Goal: Task Accomplishment & Management: Complete application form

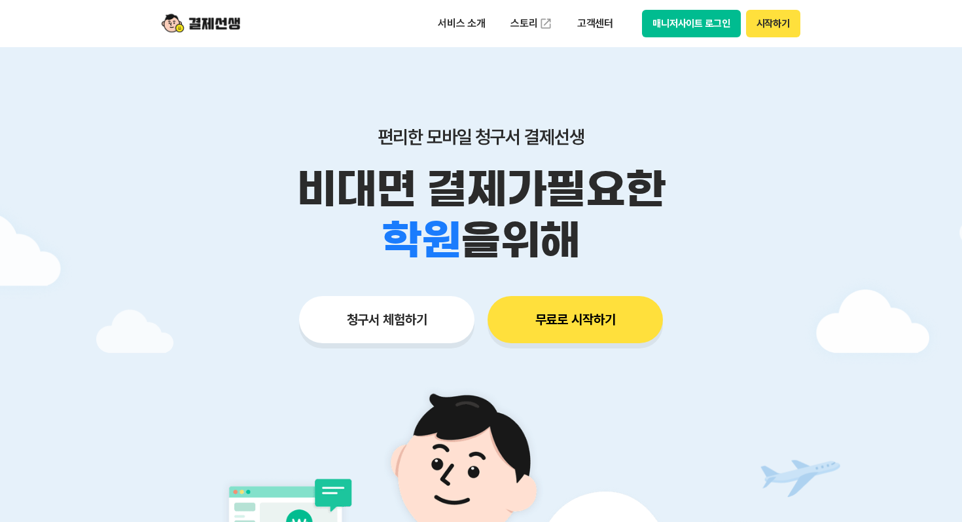
click at [685, 29] on button "매니저사이트 로그인" at bounding box center [691, 23] width 99 height 27
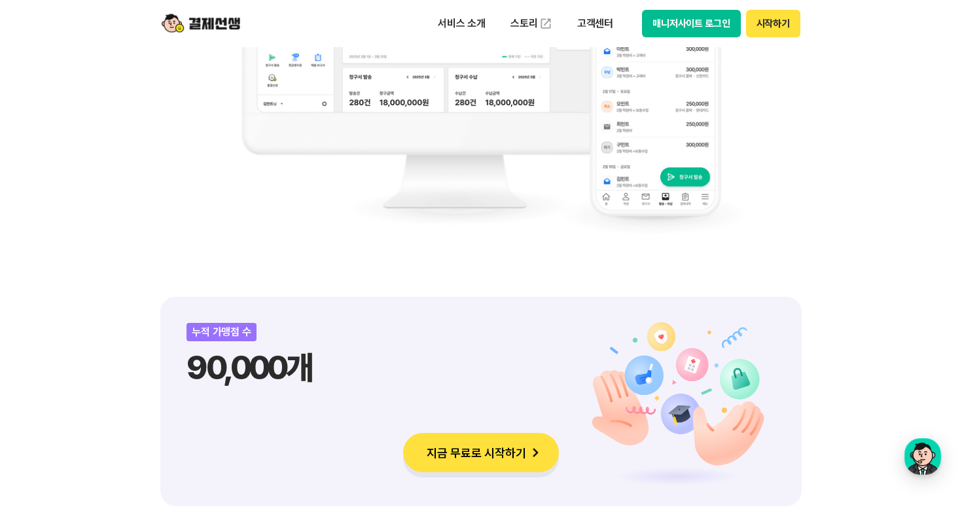
scroll to position [1267, 0]
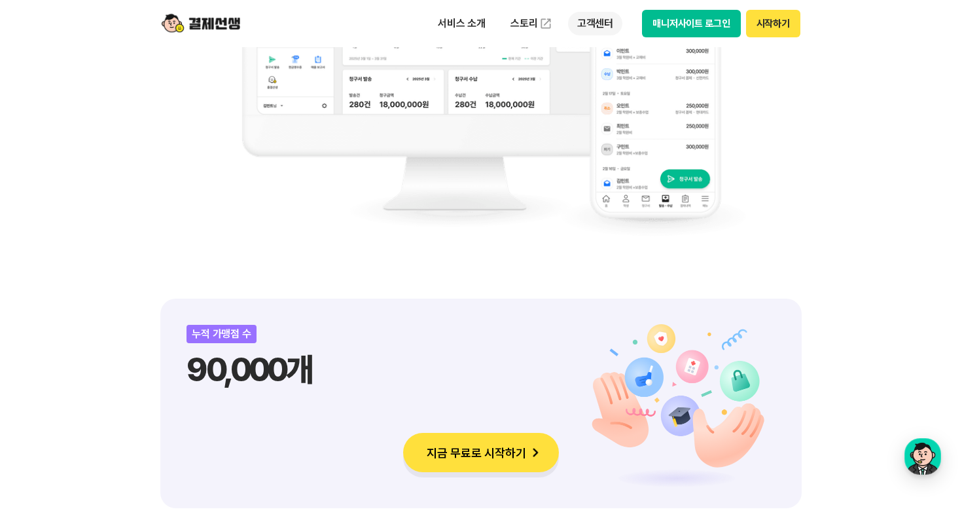
click at [595, 27] on p "고객센터" at bounding box center [595, 24] width 54 height 24
click at [601, 71] on link "자주 묻는 질문" at bounding box center [623, 77] width 110 height 26
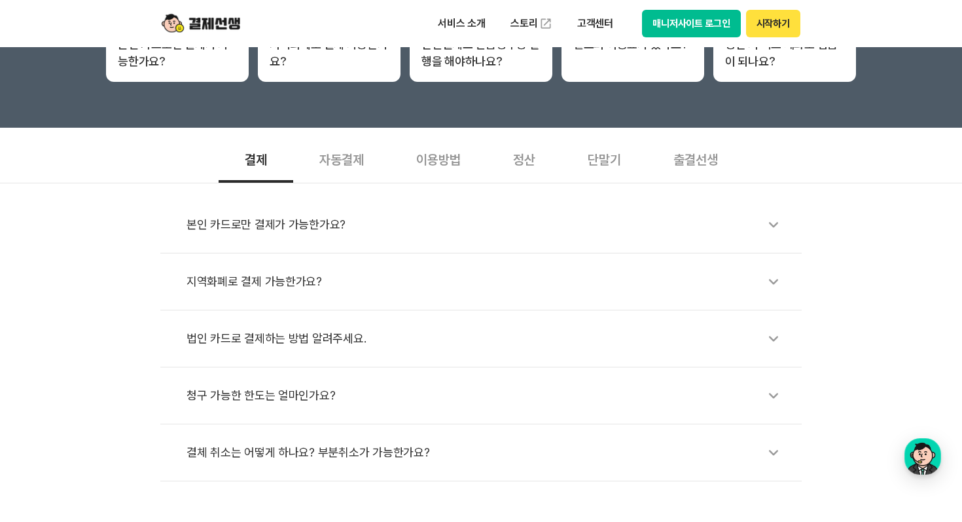
scroll to position [338, 0]
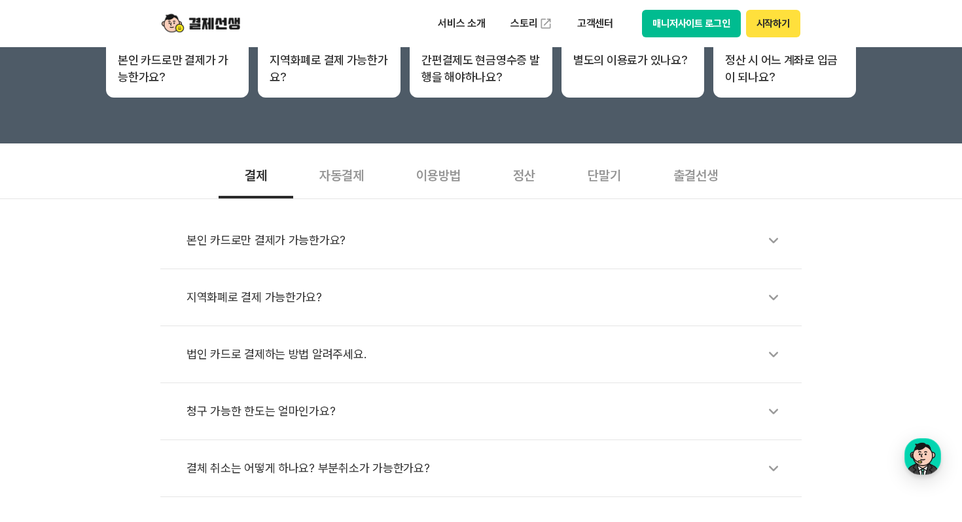
click at [339, 180] on div "자동결제" at bounding box center [341, 174] width 97 height 48
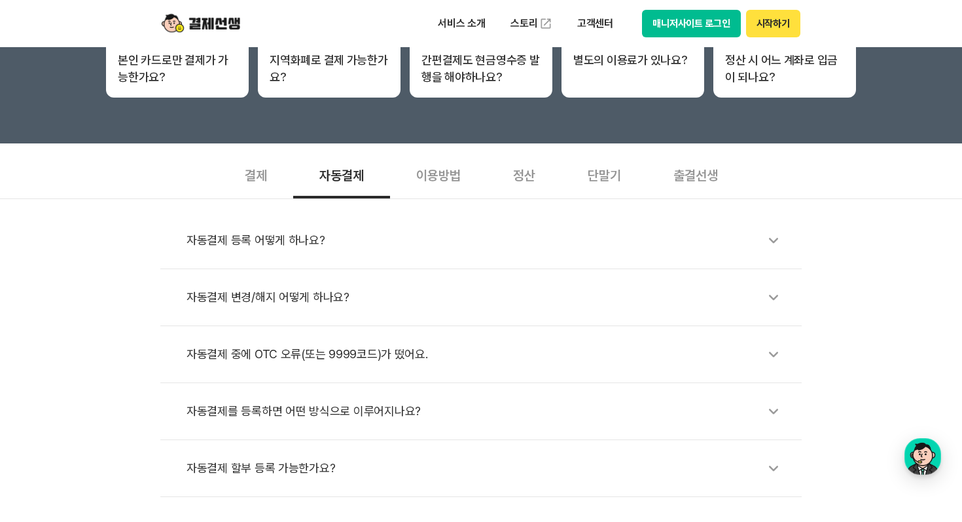
click at [339, 179] on div "자동결제" at bounding box center [341, 174] width 97 height 48
click at [431, 177] on div "이용방법" at bounding box center [438, 174] width 97 height 48
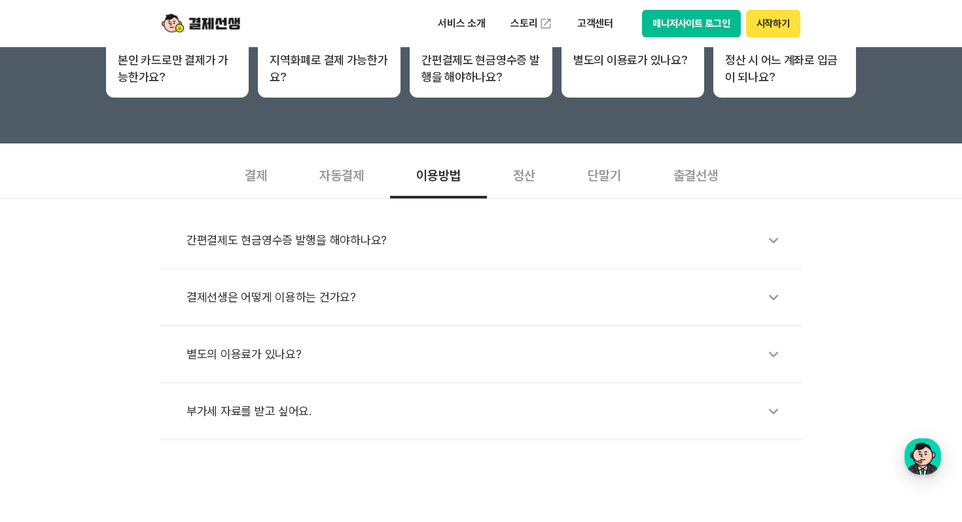
click at [526, 171] on div "정산" at bounding box center [524, 174] width 75 height 48
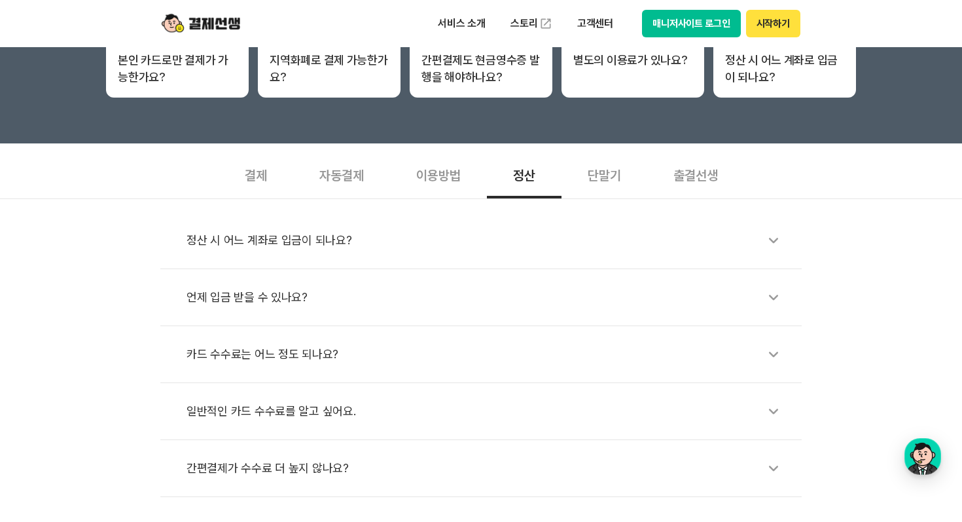
click at [605, 173] on div "단말기" at bounding box center [605, 174] width 86 height 48
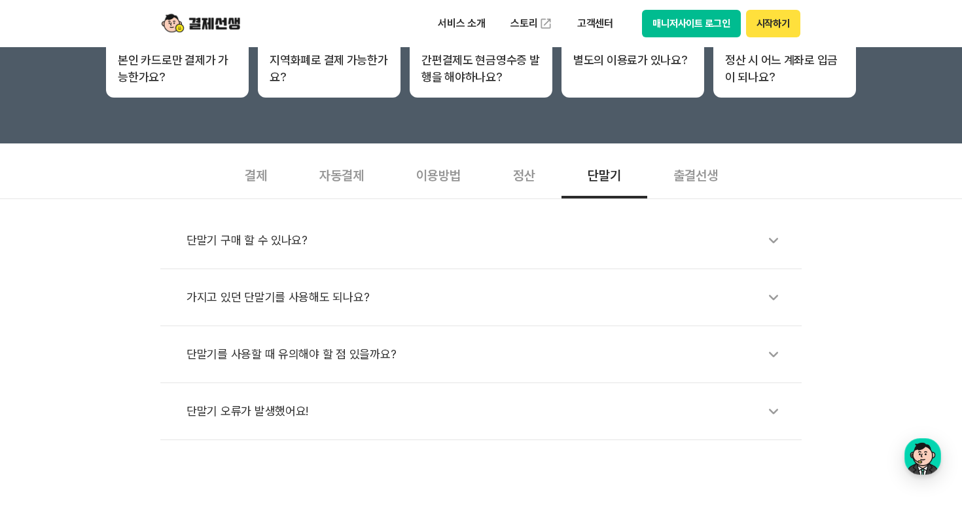
click at [702, 176] on div "출결선생" at bounding box center [695, 174] width 97 height 48
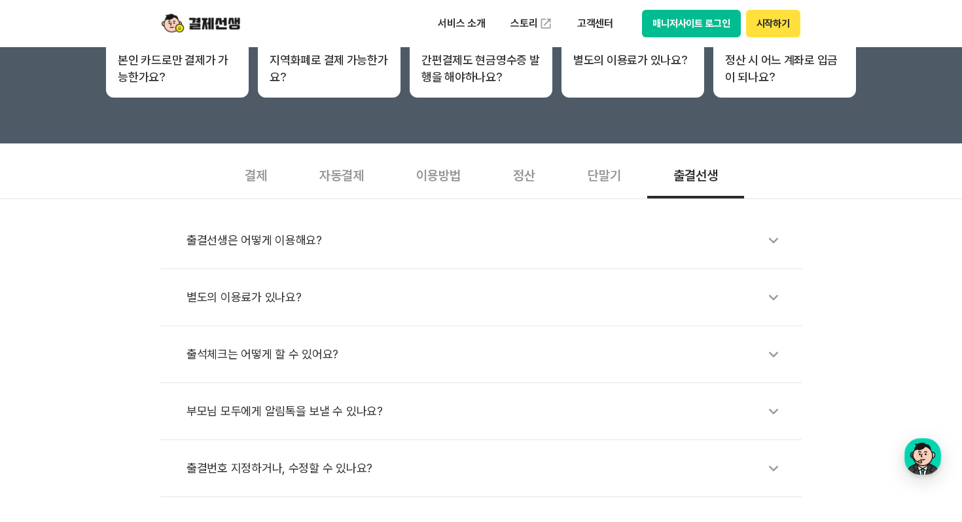
click at [261, 174] on div "결제" at bounding box center [256, 174] width 75 height 48
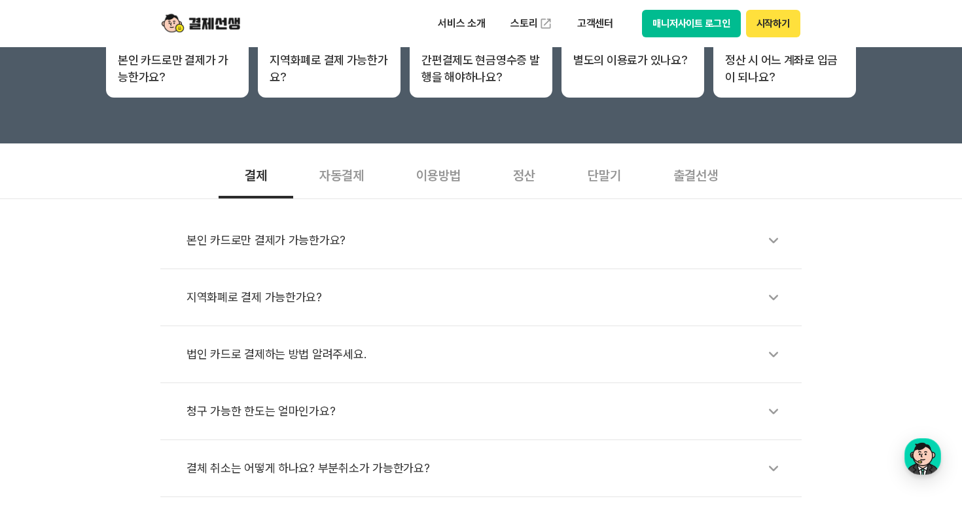
click at [349, 175] on div "자동결제" at bounding box center [341, 174] width 97 height 48
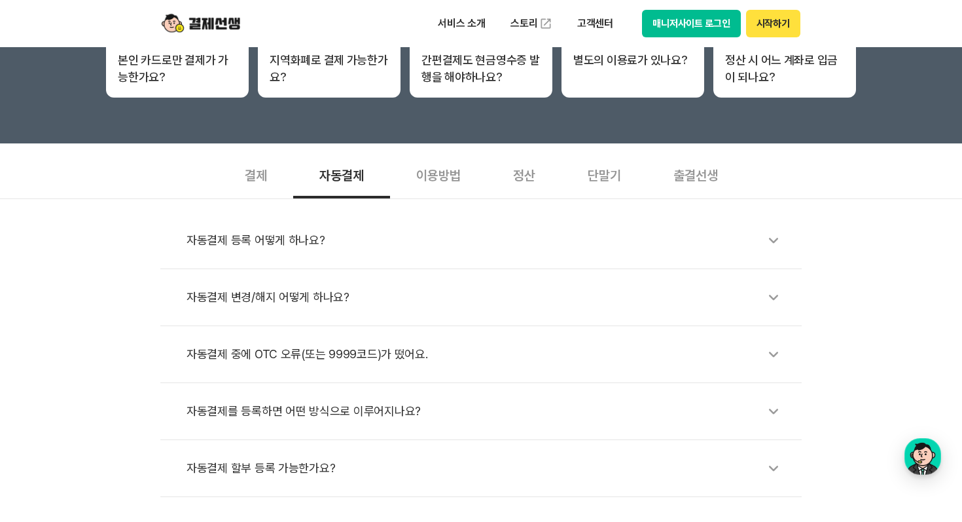
click at [406, 176] on div "이용방법" at bounding box center [438, 174] width 97 height 48
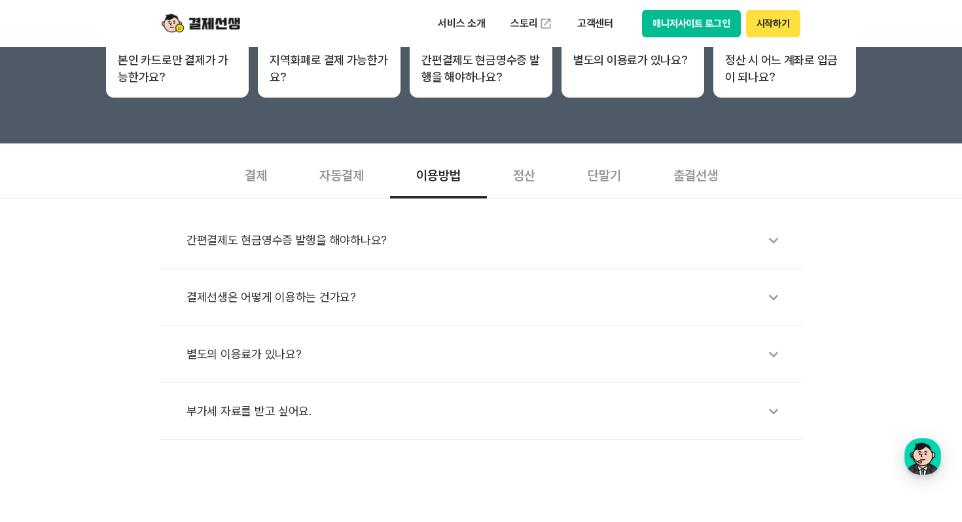
click at [509, 170] on div "정산" at bounding box center [524, 174] width 75 height 48
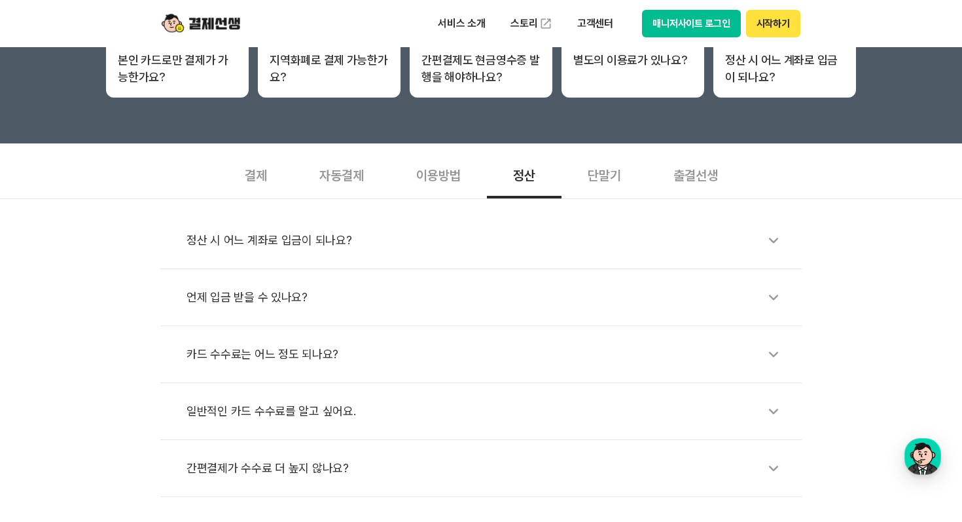
click at [596, 174] on div "단말기" at bounding box center [605, 174] width 86 height 48
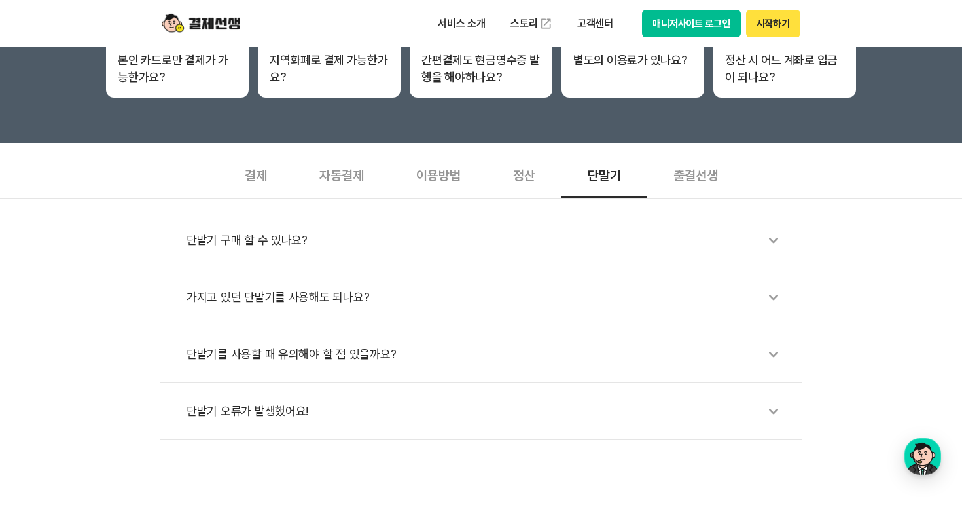
click at [715, 173] on div "출결선생" at bounding box center [695, 174] width 97 height 48
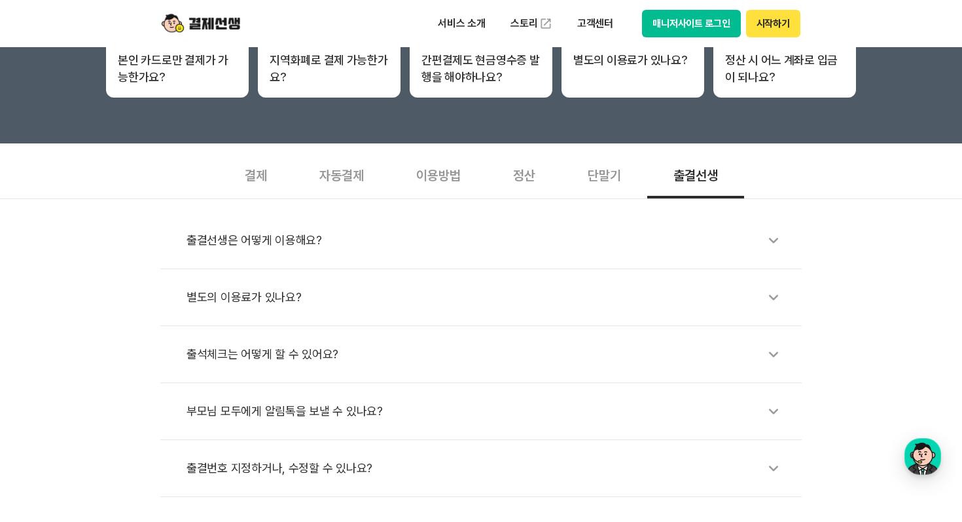
click at [352, 409] on div "부모님 모두에게 알림톡을 보낼 수 있나요?" at bounding box center [488, 411] width 602 height 30
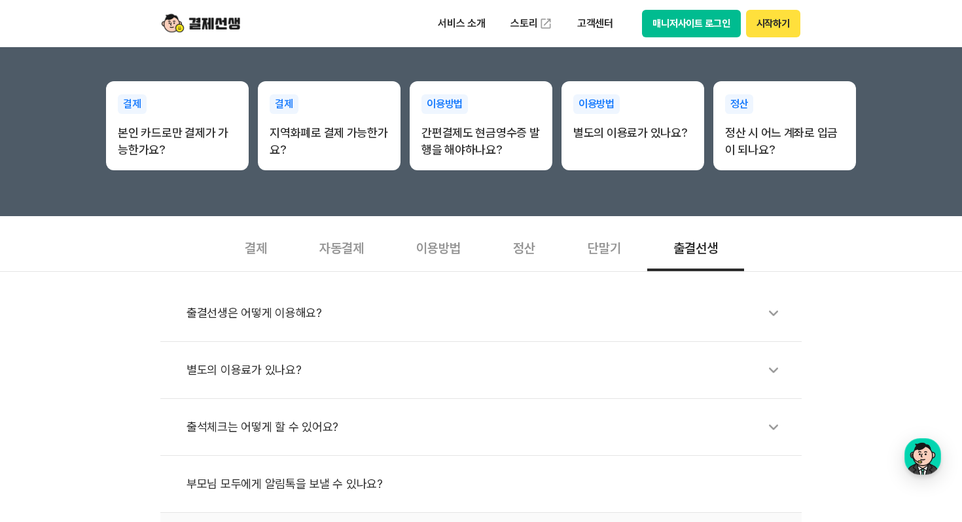
scroll to position [199, 0]
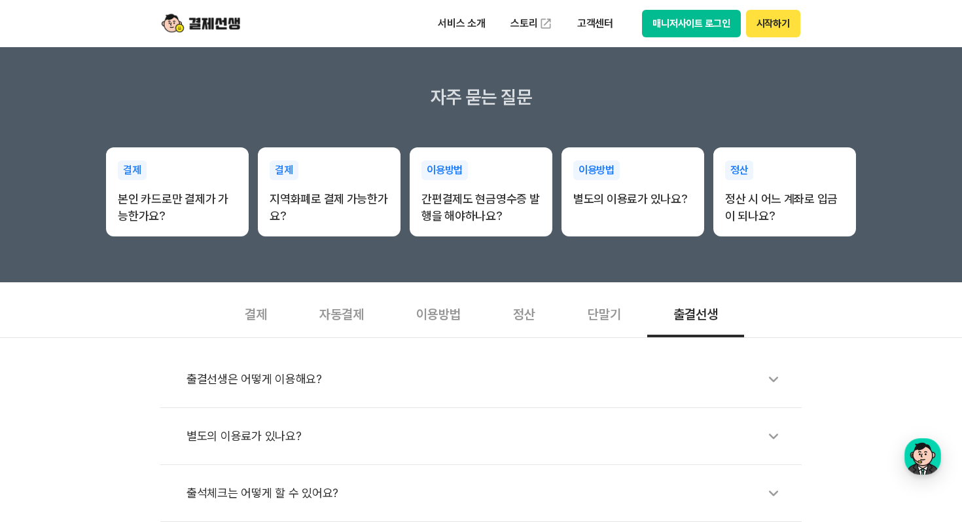
click at [767, 292] on div "결제 자동결제 이용방법 정산 단말기 출결선생" at bounding box center [480, 313] width 641 height 48
click at [599, 27] on p "고객센터" at bounding box center [595, 24] width 54 height 24
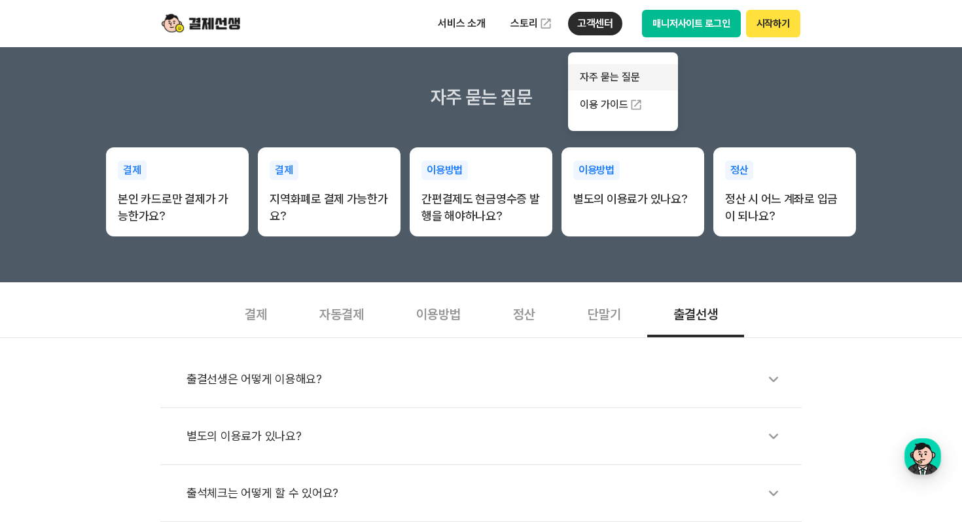
click at [616, 85] on link "자주 묻는 질문" at bounding box center [623, 77] width 110 height 26
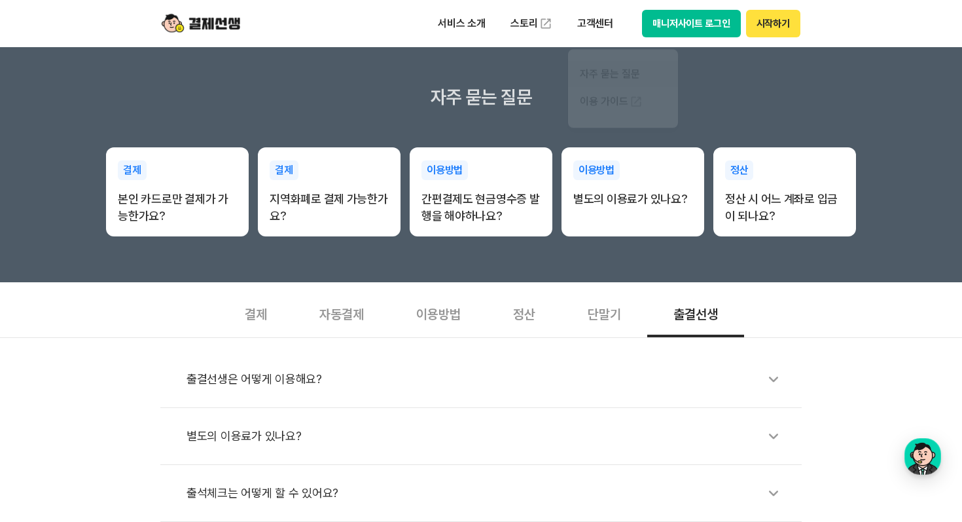
scroll to position [0, 0]
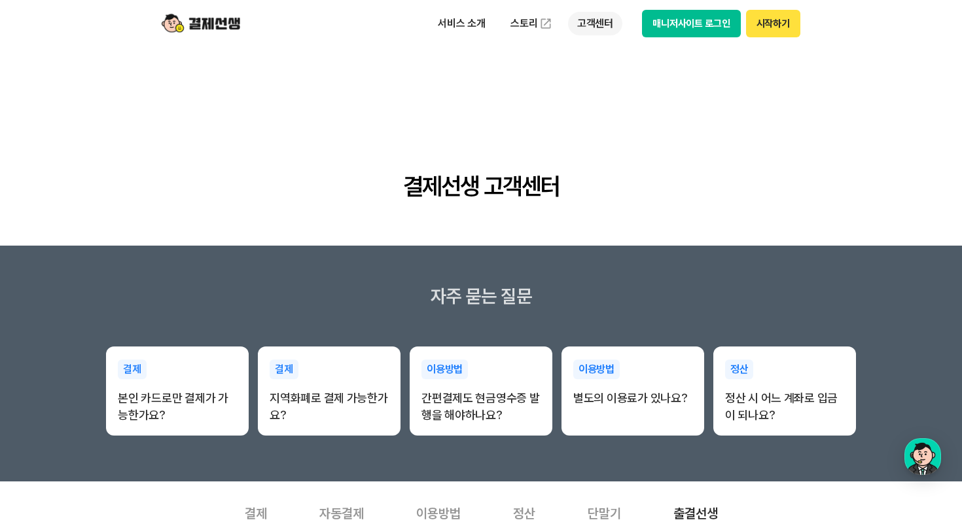
click at [595, 18] on p "고객센터" at bounding box center [595, 24] width 54 height 24
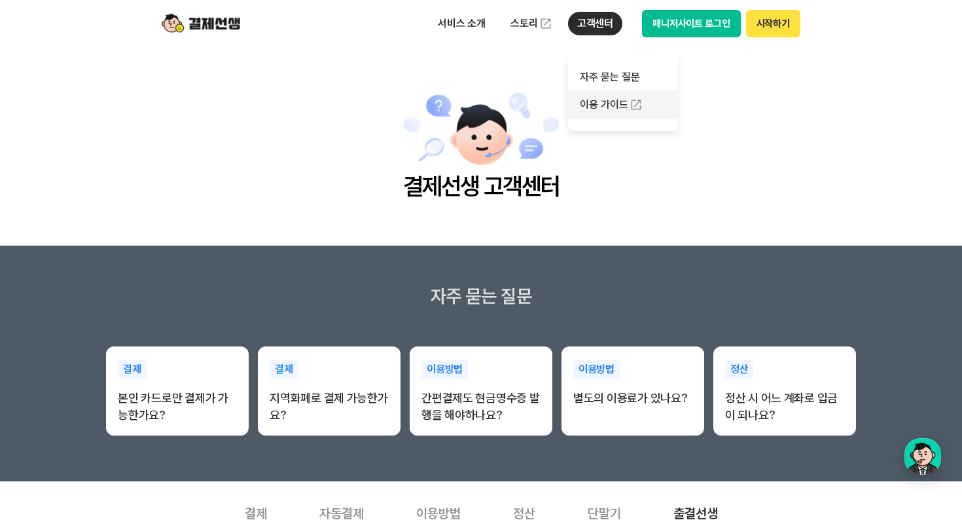
click at [598, 106] on link "이용 가이드" at bounding box center [623, 104] width 110 height 29
click at [590, 26] on p "고객센터" at bounding box center [595, 24] width 54 height 24
click at [581, 24] on p "고객센터" at bounding box center [595, 24] width 54 height 24
click at [901, 456] on section "자주 묻는 질문 결제 본인 카드로만 결제가 가능한가요? 결제 지역화폐로 결제 가능한가요? 이용방법 간편결제도 현금영수증 발행을 해야하나요? 이…" at bounding box center [481, 363] width 962 height 236
click at [910, 456] on div "button" at bounding box center [923, 456] width 37 height 37
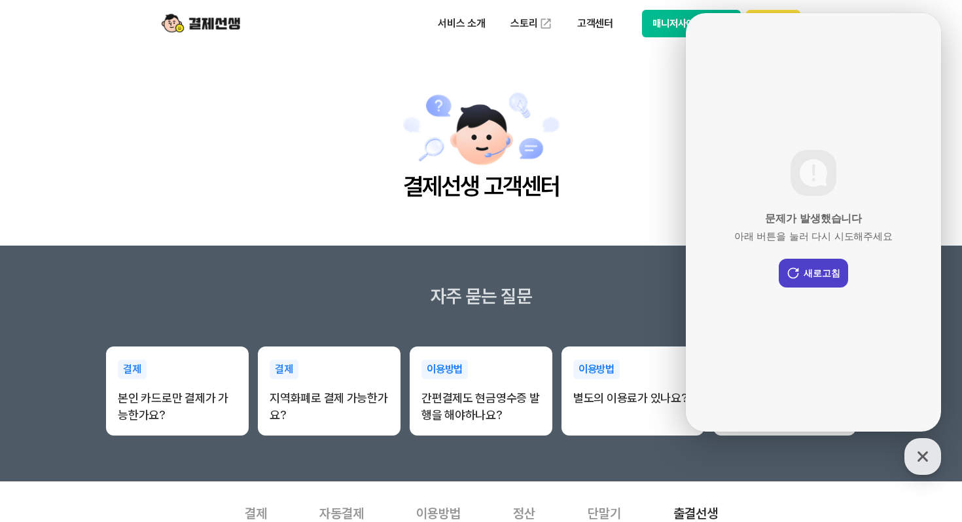
click at [820, 274] on button "새로고침" at bounding box center [813, 273] width 69 height 29
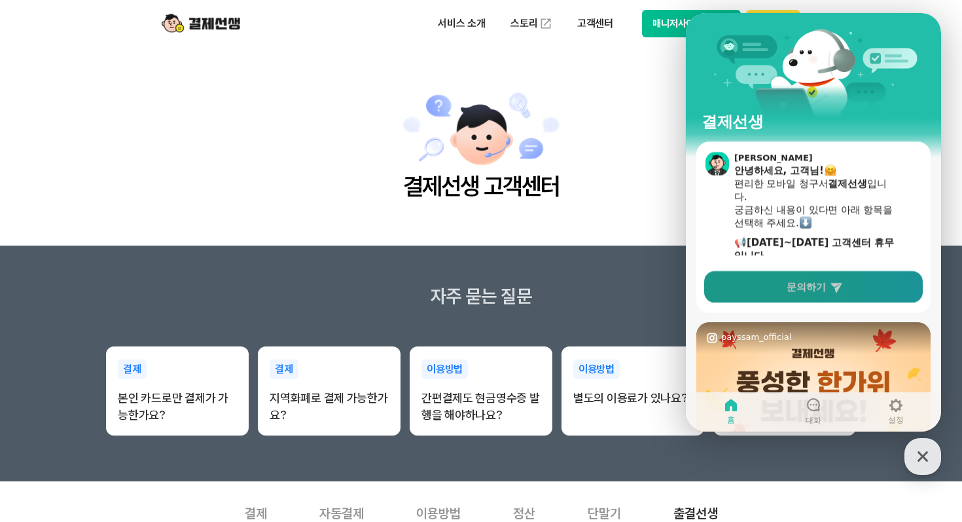
click at [823, 289] on link "문의하기" at bounding box center [813, 286] width 219 height 31
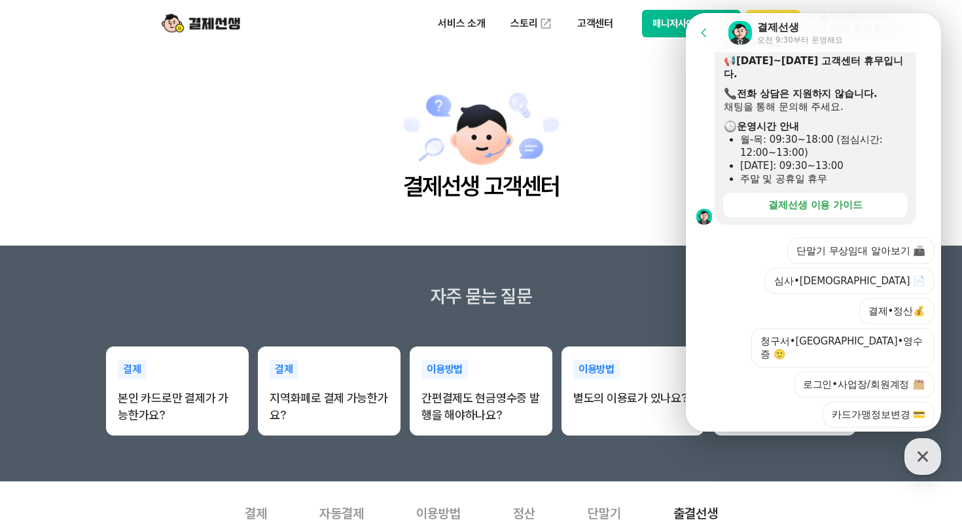
scroll to position [306, 0]
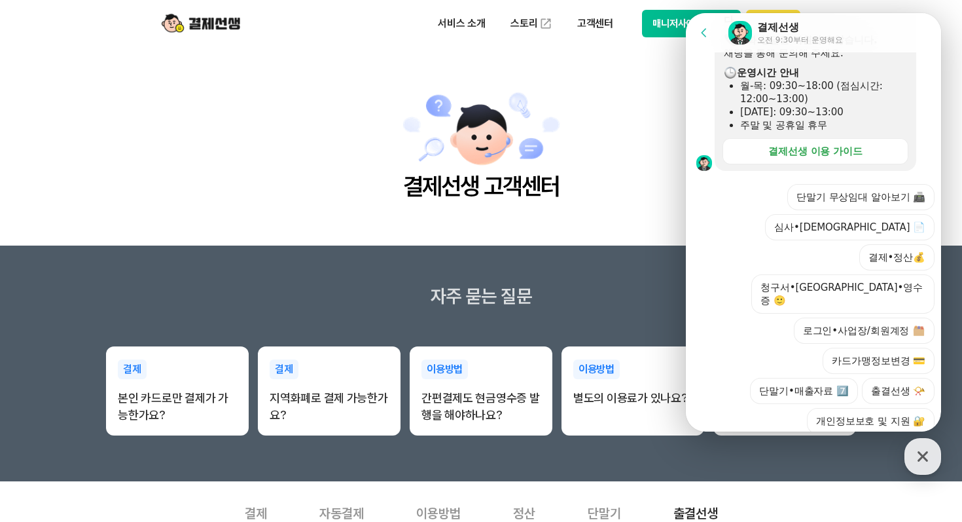
click at [874, 438] on button "API•광고 제휴" at bounding box center [886, 451] width 98 height 26
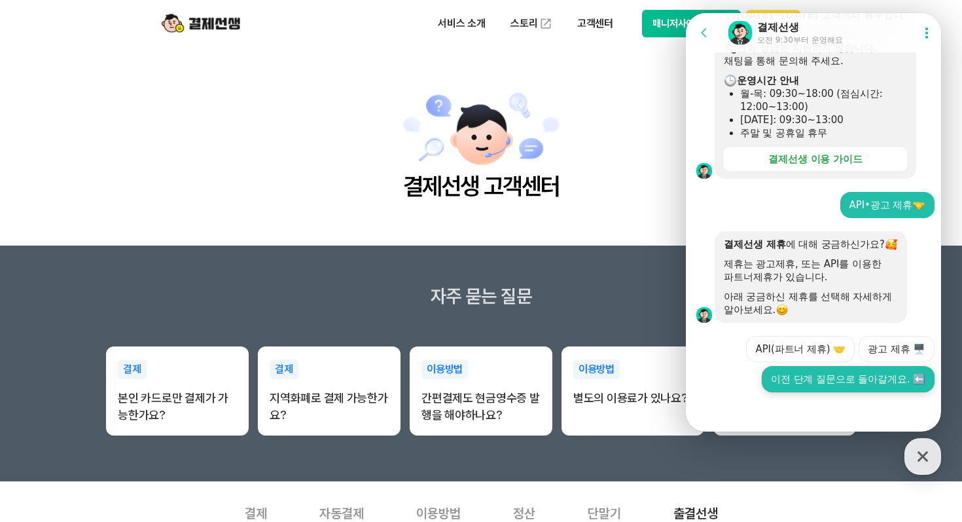
scroll to position [299, 0]
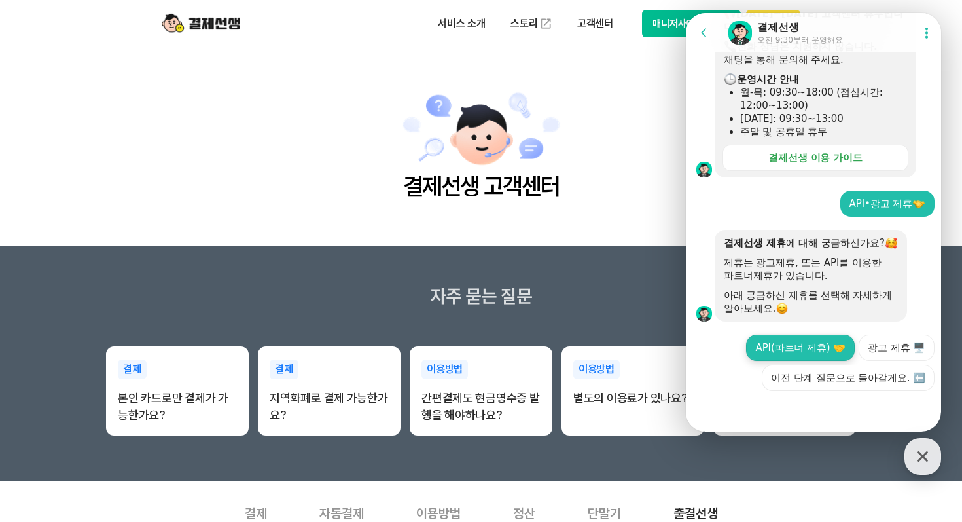
click at [811, 345] on button "API(파트너 제휴) 🤝" at bounding box center [800, 347] width 109 height 26
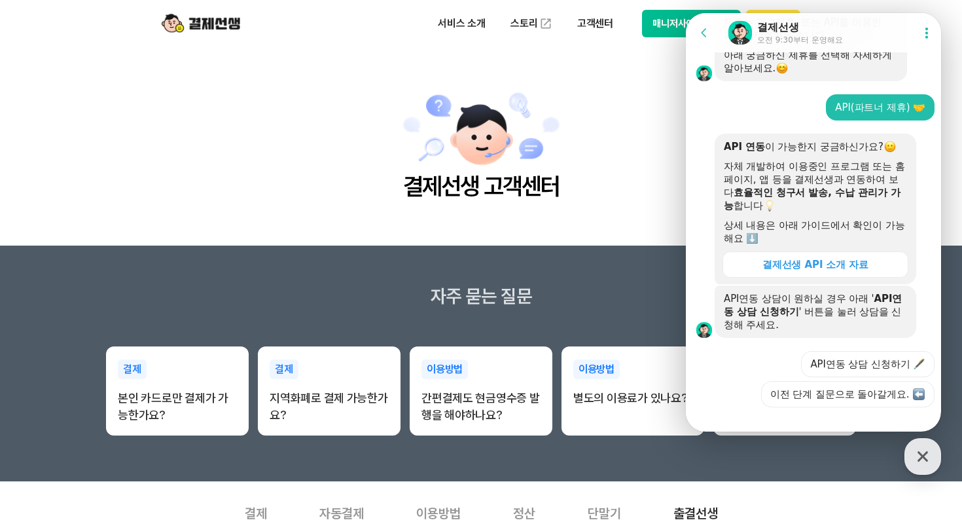
scroll to position [543, 0]
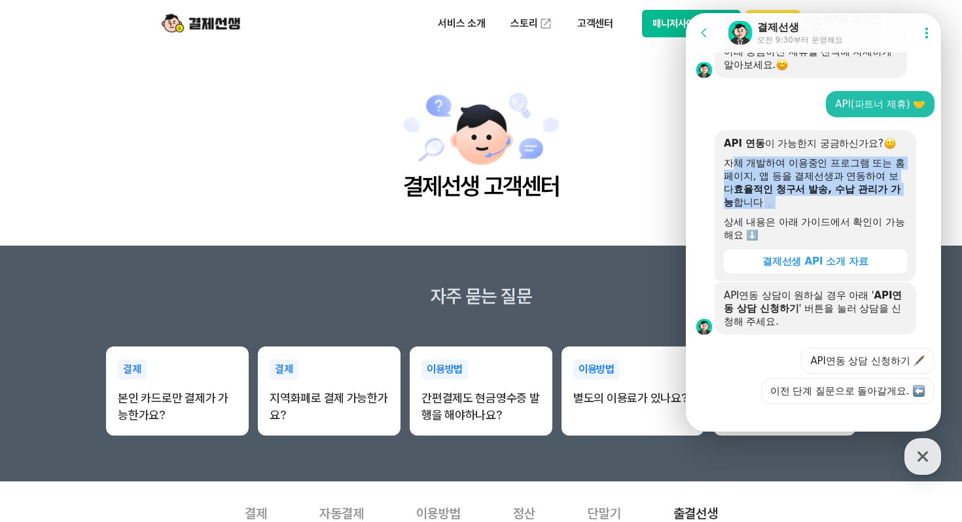
drag, startPoint x: 732, startPoint y: 163, endPoint x: 919, endPoint y: 192, distance: 188.9
click at [919, 192] on div "API 연동 이 가능한지 궁금하신가요? 자체 개발하여 이용중인 프로그램 또는 홈페이지, 앱 등을 결제선생과 연동하여 보다 효율적인 청구서 발송…" at bounding box center [830, 205] width 230 height 151
click at [884, 350] on button "API연동 상담 신청하기 🖋️" at bounding box center [868, 361] width 134 height 26
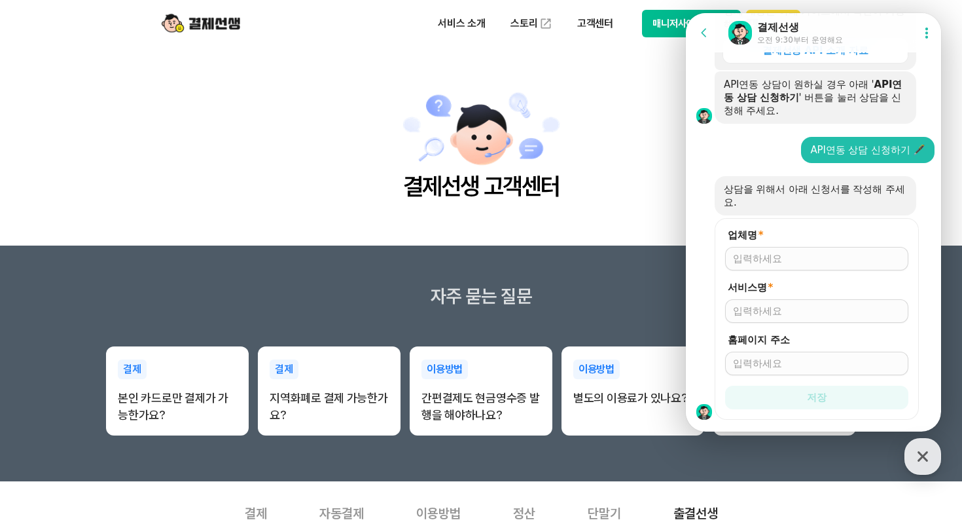
scroll to position [756, 0]
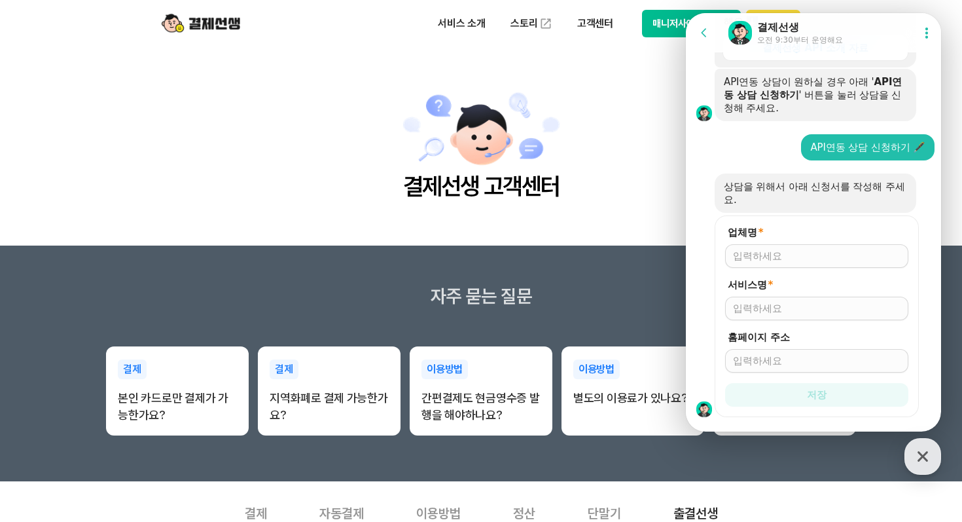
click at [796, 249] on input "업체명 *" at bounding box center [817, 255] width 168 height 13
type input "아크영어학원"
click at [765, 302] on input "서비스명 *" at bounding box center [817, 308] width 168 height 13
click at [757, 354] on input "홈페이지 주소" at bounding box center [817, 360] width 168 height 13
paste input "ARK 결제톡 자동화 시스템"
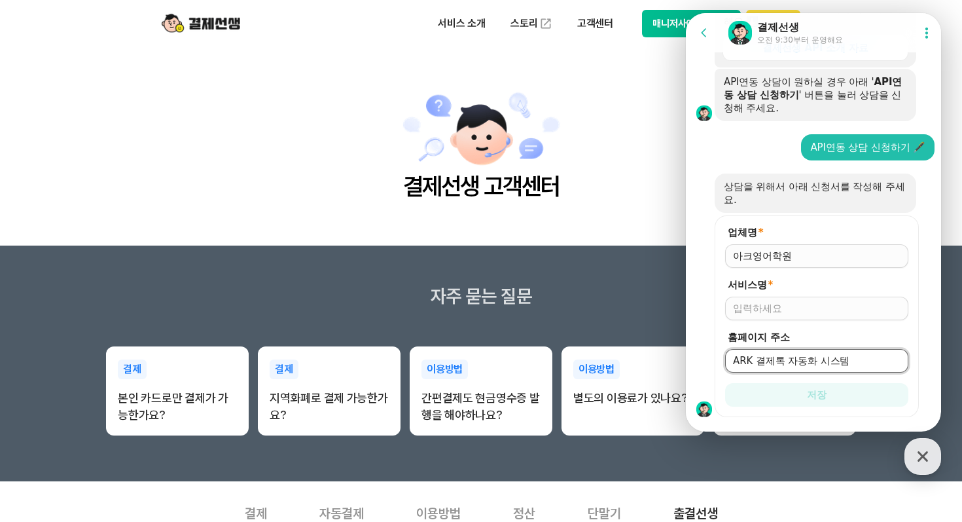
type input "ARK 결제톡 자동화 시스템"
click at [760, 302] on input "서비스명 *" at bounding box center [817, 308] width 168 height 13
paste input "ARK 결제톡 자동화 시스템"
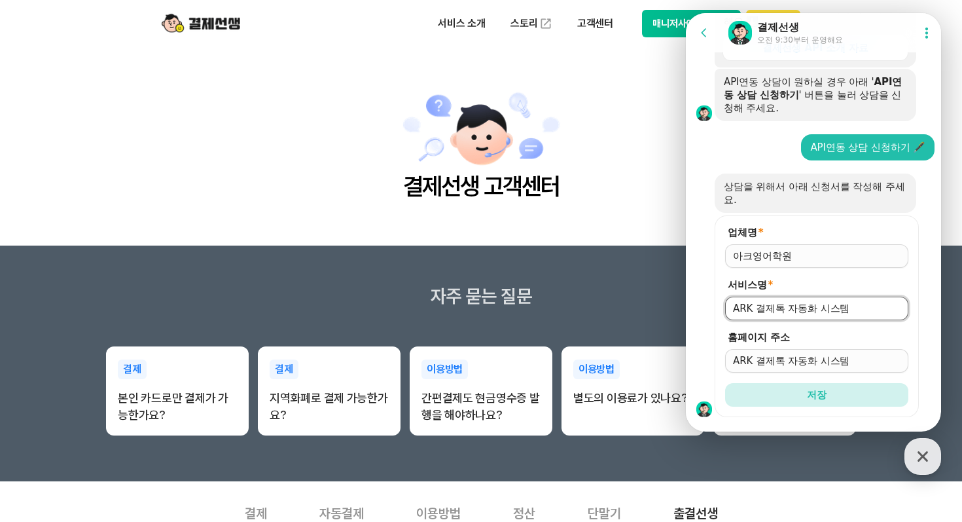
type input "ARK 결제톡 자동화 시스템"
drag, startPoint x: 843, startPoint y: 334, endPoint x: 722, endPoint y: 334, distance: 121.1
click at [722, 334] on form "업체명 * 아크영어학원 서비스명 * ARK 결제톡 자동화 시스템 홈페이지 주소 ARK 결제톡 자동화 시스템 저장" at bounding box center [817, 316] width 204 height 202
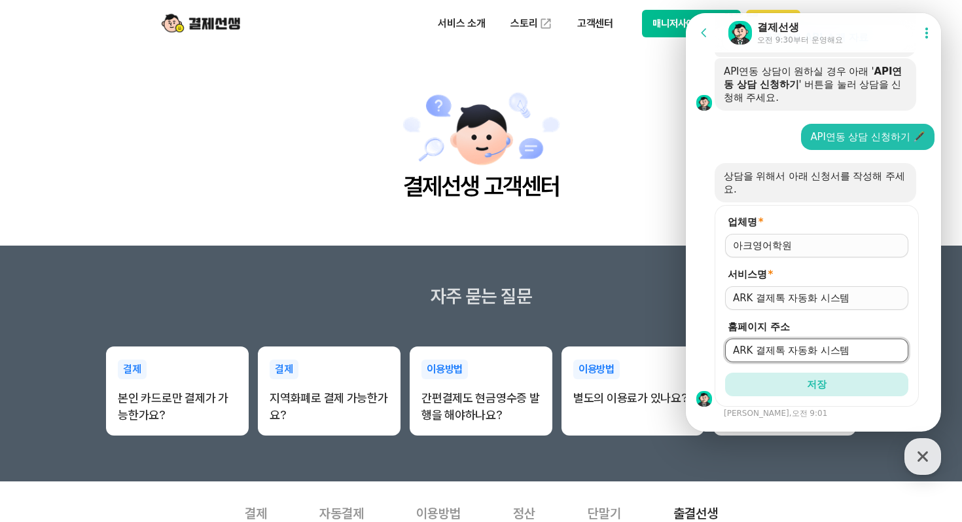
scroll to position [768, 0]
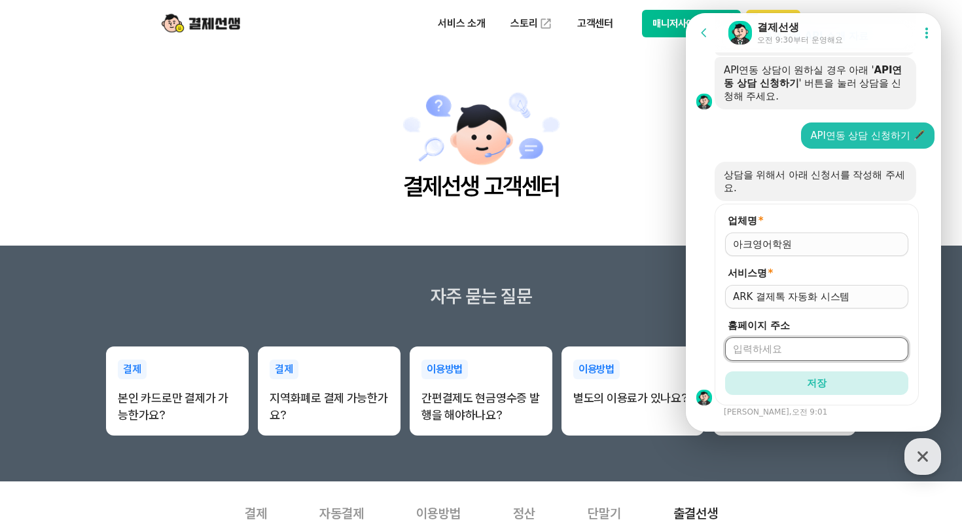
click at [777, 342] on input "홈페이지 주소" at bounding box center [817, 348] width 168 height 13
paste input "[URL][DOMAIN_NAME]"
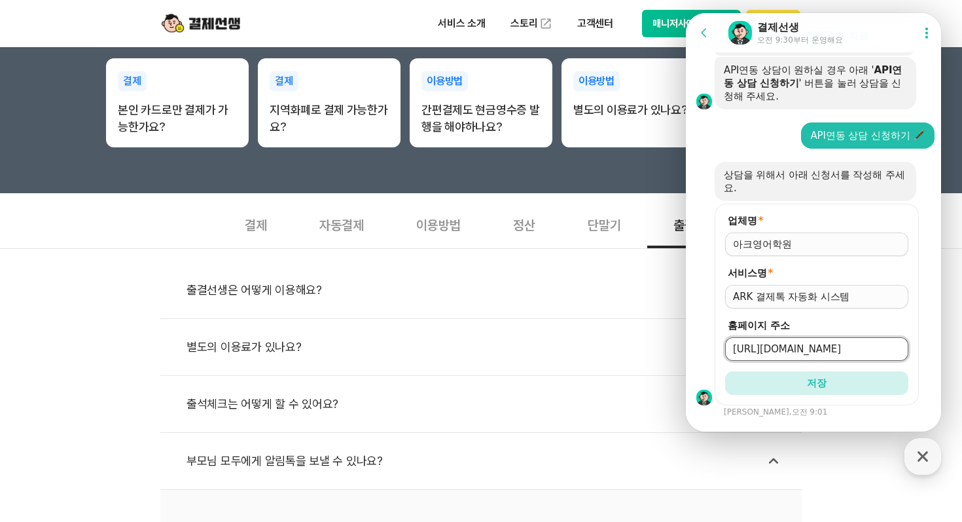
scroll to position [756, 0]
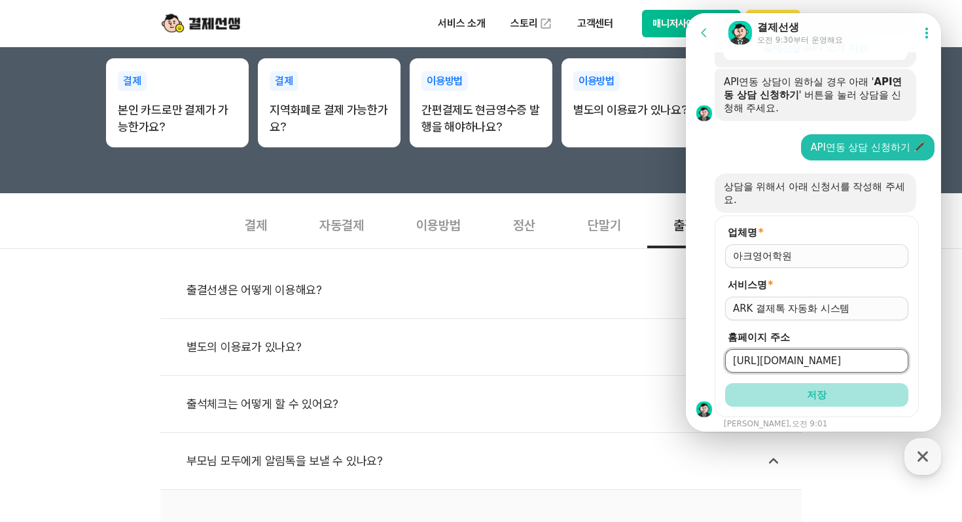
type input "[URL][DOMAIN_NAME]"
click at [818, 388] on span "저장" at bounding box center [817, 394] width 20 height 13
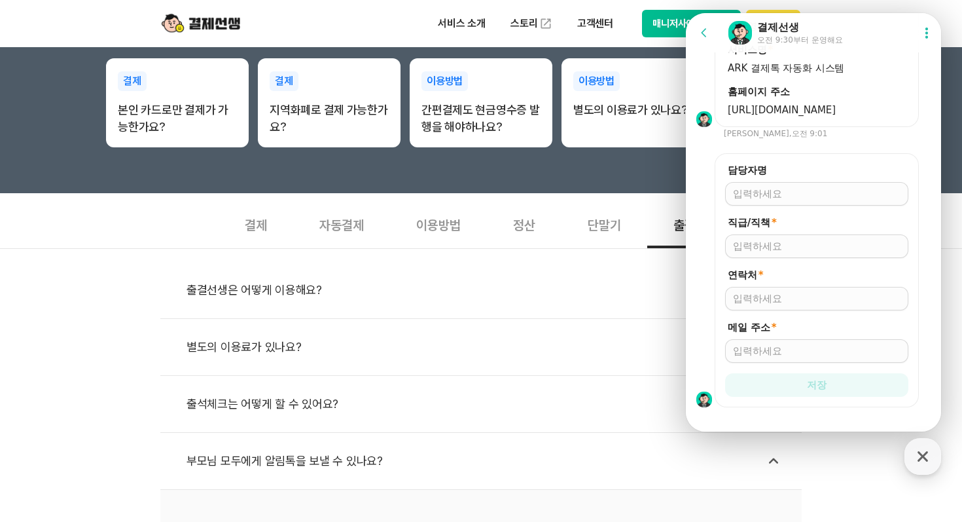
scroll to position [984, 0]
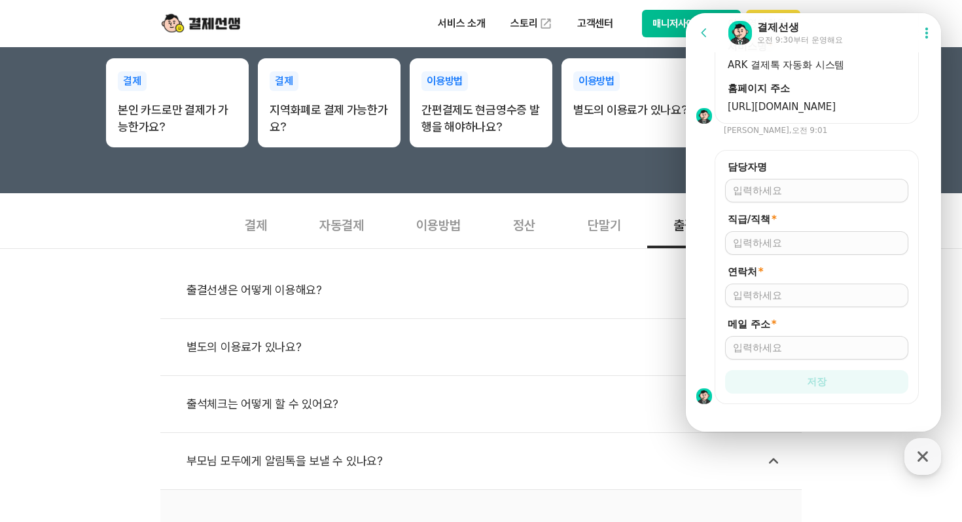
click at [780, 184] on input "담당자명" at bounding box center [817, 190] width 168 height 13
type input "[PERSON_NAME]"
type input "원장"
click at [761, 289] on div at bounding box center [816, 295] width 183 height 24
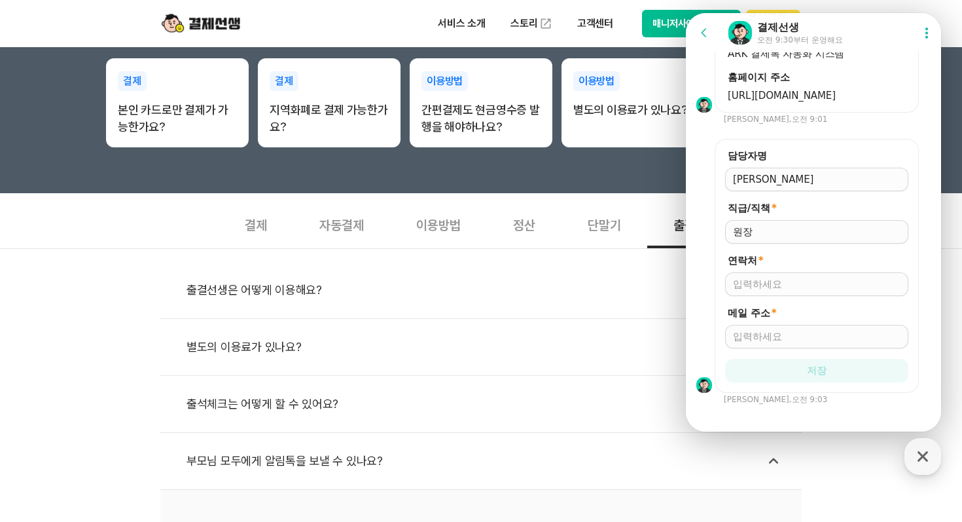
scroll to position [996, 0]
click at [766, 277] on input "연락처 *" at bounding box center [817, 283] width 168 height 13
type input "01073592829"
click at [766, 329] on input "메일 주소 *" at bounding box center [817, 335] width 168 height 13
type input "ㅁ"
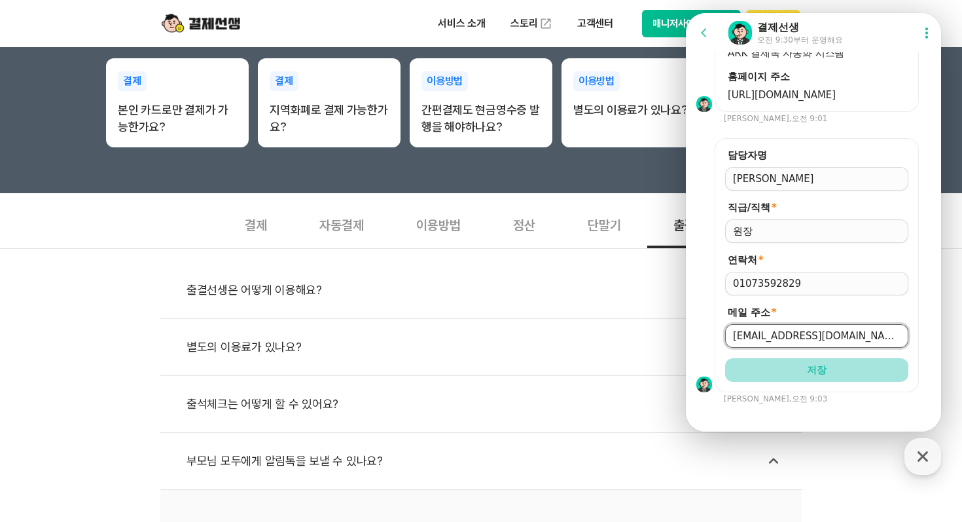
type input "[EMAIL_ADDRESS][DOMAIN_NAME]"
click at [819, 363] on span "저장" at bounding box center [817, 369] width 20 height 13
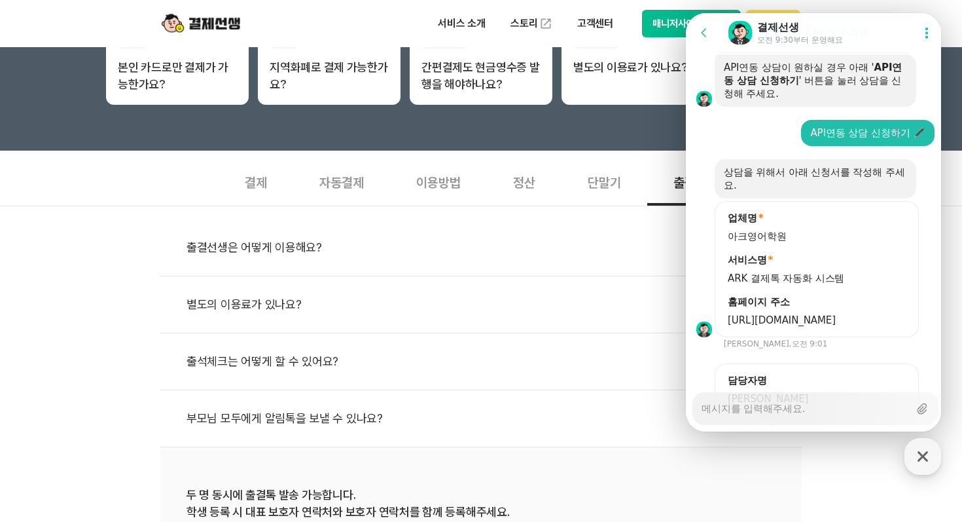
scroll to position [768, 0]
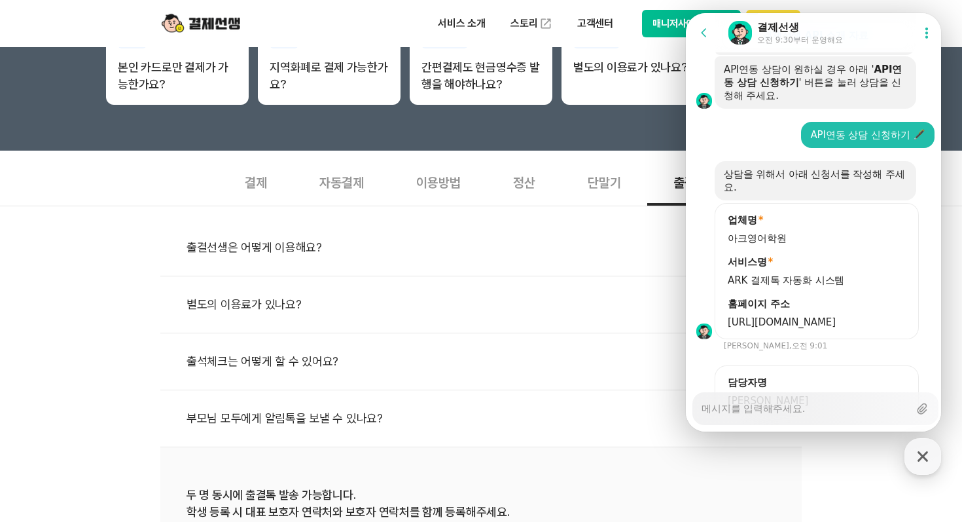
click at [602, 229] on li "출결선생은 어떻게 이용해요?" at bounding box center [480, 247] width 641 height 57
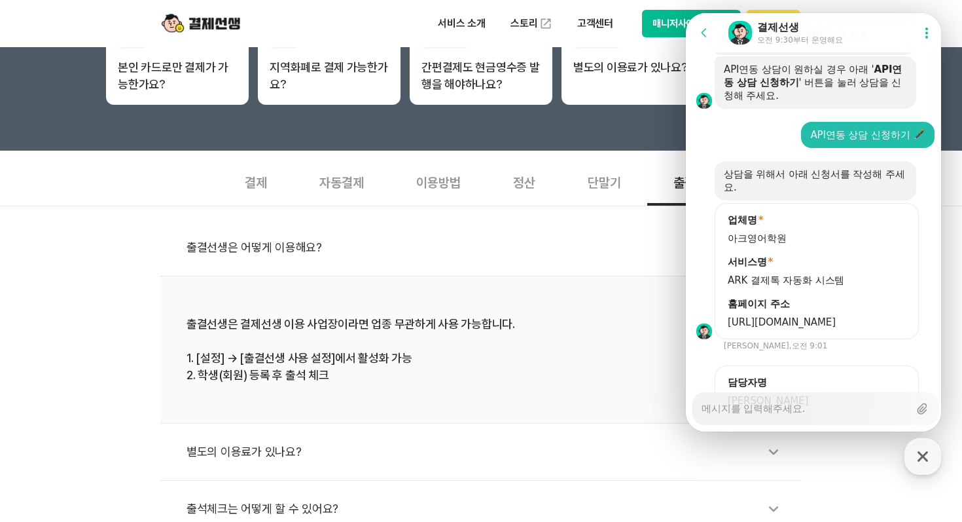
type textarea "x"
